Goal: Subscribe to service/newsletter

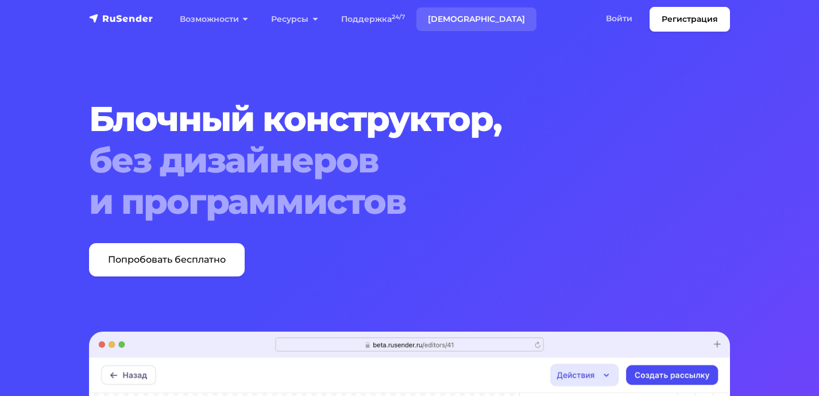
click at [457, 14] on link "[DEMOGRAPHIC_DATA]" at bounding box center [477, 19] width 120 height 24
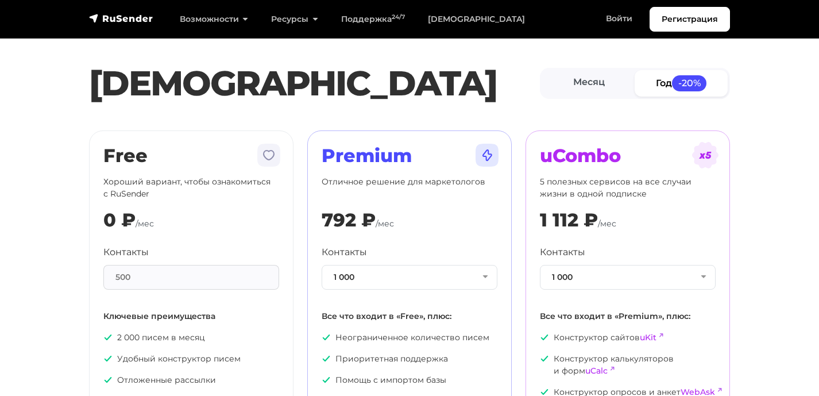
click at [51, 226] on section "Тарифы Месяц Год -20% Free Хороший вариант, чтобы ознакомиться с RuSender 0 ₽ /…" at bounding box center [409, 251] width 819 height 474
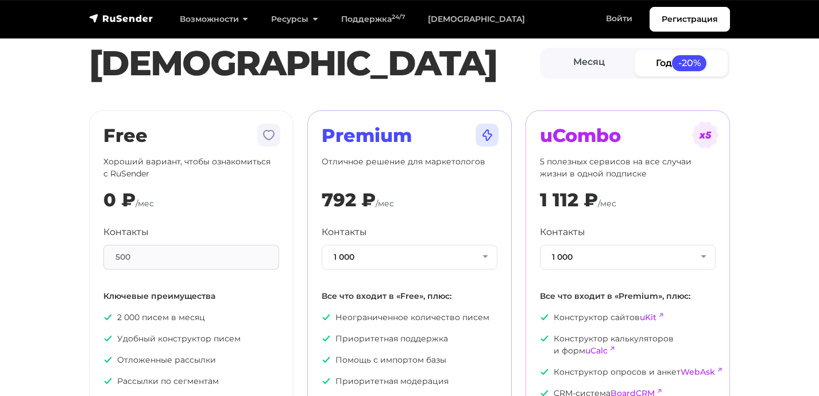
scroll to position [22, 0]
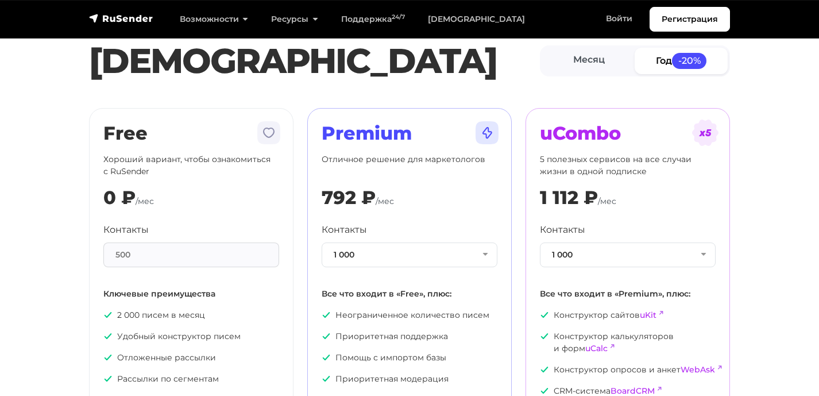
click at [191, 257] on div "500" at bounding box center [191, 254] width 176 height 25
click at [125, 250] on div "500" at bounding box center [191, 254] width 176 height 25
drag, startPoint x: 163, startPoint y: 167, endPoint x: 93, endPoint y: 152, distance: 71.2
click at [93, 152] on div "Free Хороший вариант, чтобы ознакомиться с RuSender 0 ₽ /мес Контакты 500 Ключе…" at bounding box center [191, 286] width 205 height 357
click at [138, 159] on p "Хороший вариант, чтобы ознакомиться с RuSender" at bounding box center [191, 165] width 176 height 24
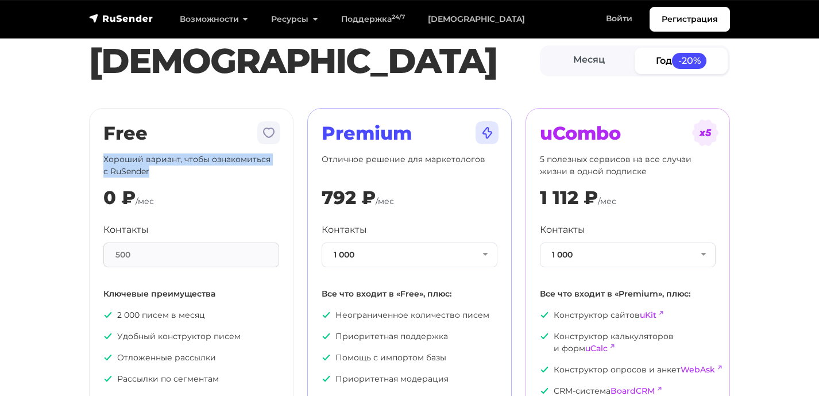
drag, startPoint x: 105, startPoint y: 157, endPoint x: 179, endPoint y: 172, distance: 75.0
click at [179, 172] on p "Хороший вариант, чтобы ознакомиться с RuSender" at bounding box center [191, 165] width 176 height 24
drag, startPoint x: 164, startPoint y: 174, endPoint x: 90, endPoint y: 157, distance: 76.1
click at [90, 157] on div "Free Хороший вариант, чтобы ознакомиться с RuSender 0 ₽ /мес Контакты 500 Ключе…" at bounding box center [191, 286] width 205 height 357
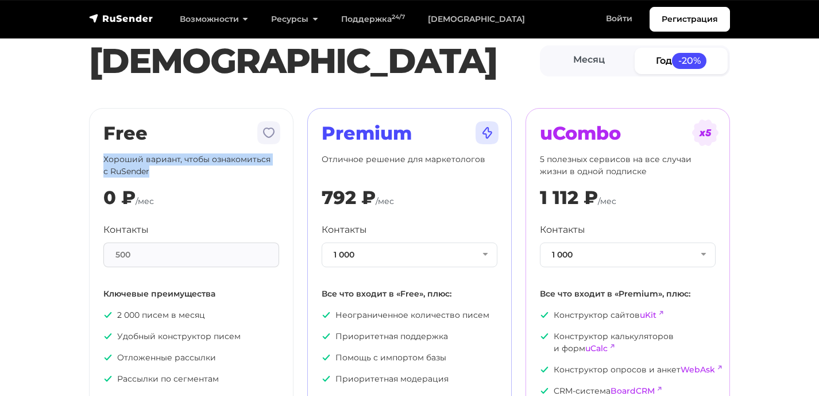
click at [93, 157] on div "Free Хороший вариант, чтобы ознакомиться с RuSender 0 ₽ /мес Контакты 500 Ключе…" at bounding box center [191, 286] width 205 height 357
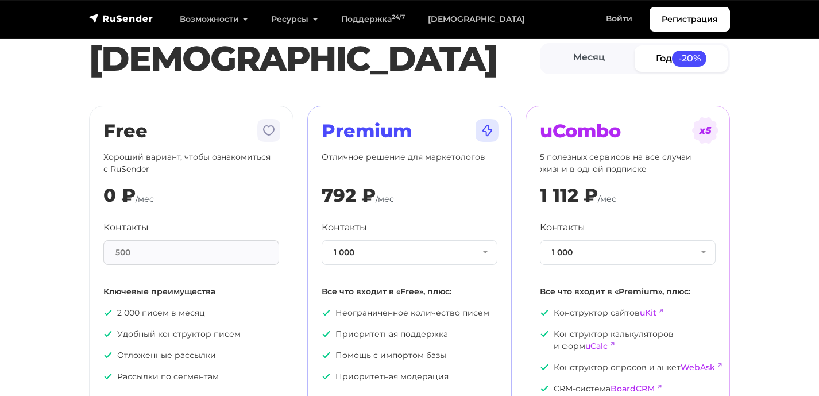
scroll to position [129, 0]
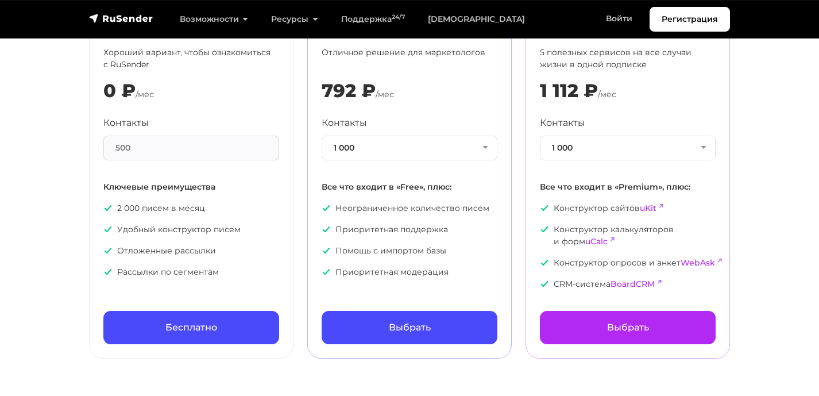
click at [175, 318] on link "Бесплатно" at bounding box center [191, 327] width 176 height 33
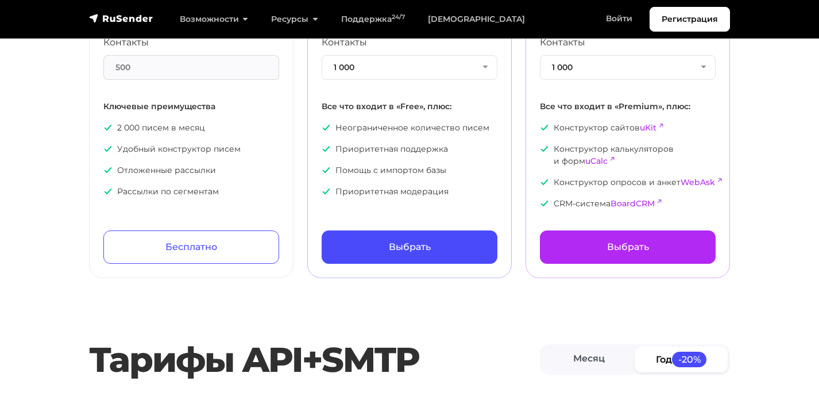
scroll to position [0, 0]
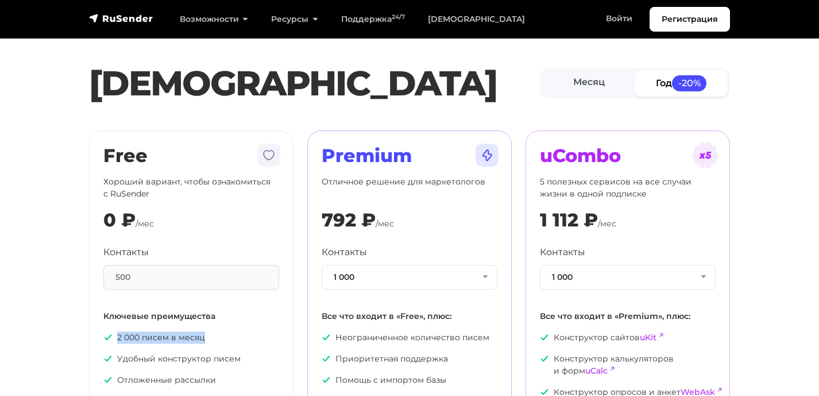
drag, startPoint x: 217, startPoint y: 342, endPoint x: 114, endPoint y: 337, distance: 103.0
click at [114, 337] on p "2 000 писем в месяц" at bounding box center [191, 338] width 176 height 12
click at [205, 339] on p "2 000 писем в месяц" at bounding box center [191, 338] width 176 height 12
click at [220, 332] on p "2 000 писем в месяц" at bounding box center [191, 338] width 176 height 12
drag, startPoint x: 219, startPoint y: 338, endPoint x: 47, endPoint y: 328, distance: 172.7
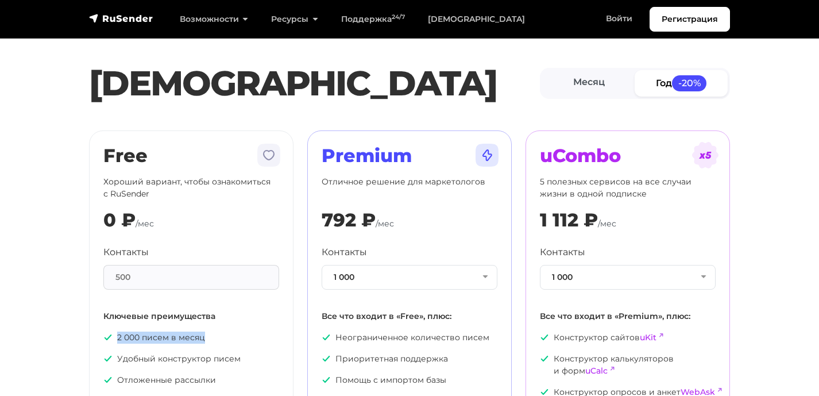
click at [47, 328] on section "Тарифы Месяц Год -20% Free Хороший вариант, чтобы ознакомиться с RuSender 0 ₽ /…" at bounding box center [409, 251] width 819 height 474
click at [245, 338] on p "2 000 писем в месяц" at bounding box center [191, 338] width 176 height 12
